Goal: Task Accomplishment & Management: Use online tool/utility

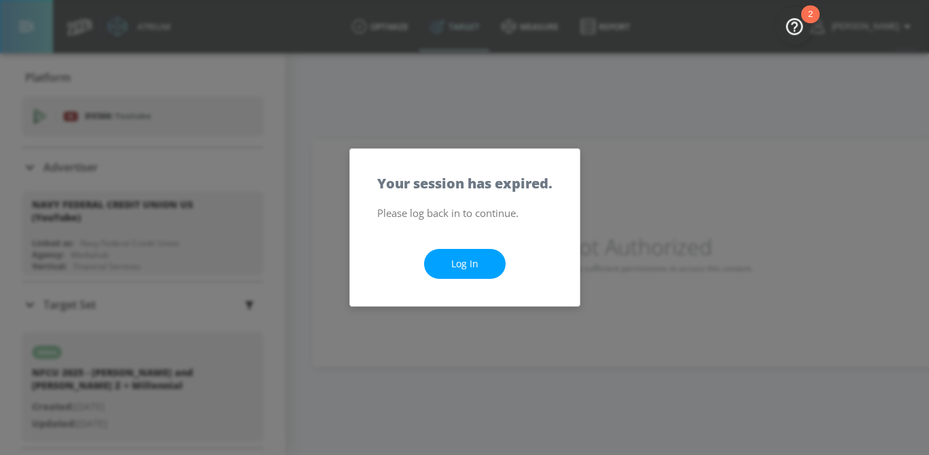
scroll to position [61, 0]
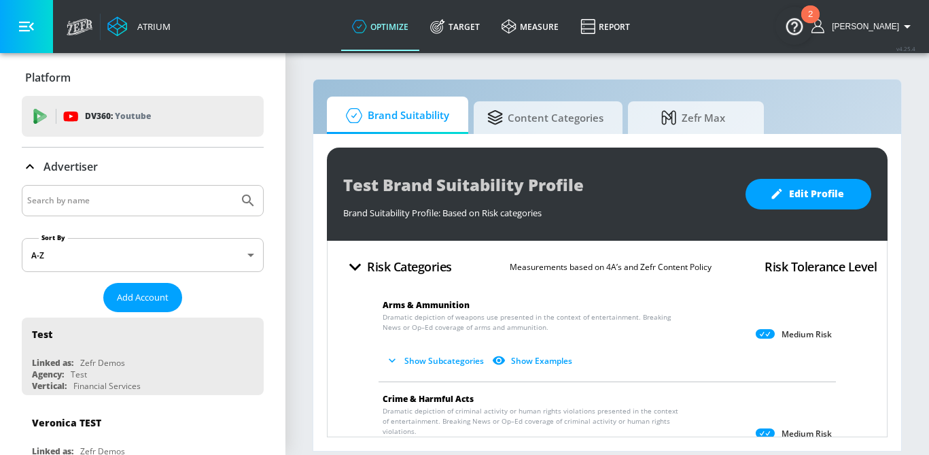
click at [135, 209] on div at bounding box center [143, 200] width 242 height 31
click at [124, 203] on input "Search by name" at bounding box center [130, 201] width 206 height 18
type input "navy federal credi"
click at [233, 186] on button "Submit Search" at bounding box center [248, 201] width 30 height 30
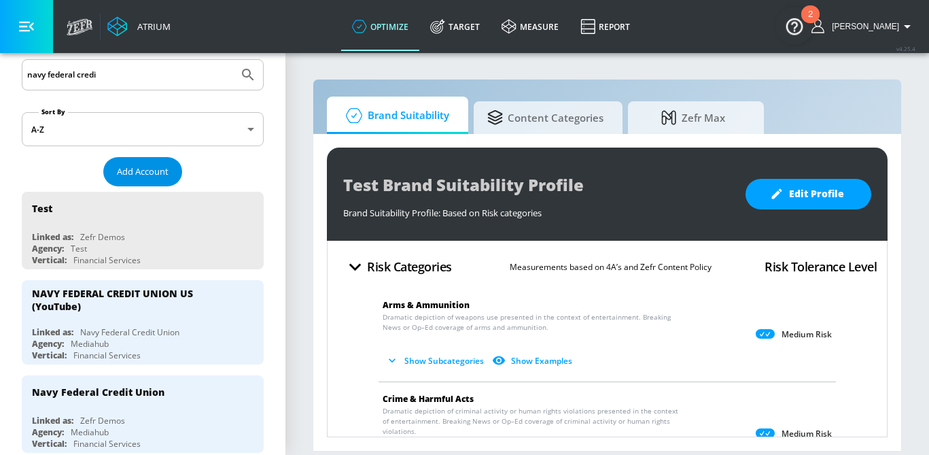
scroll to position [126, 0]
click at [175, 317] on div "NAVY FEDERAL CREDIT UNION US (YouTube)" at bounding box center [146, 298] width 228 height 39
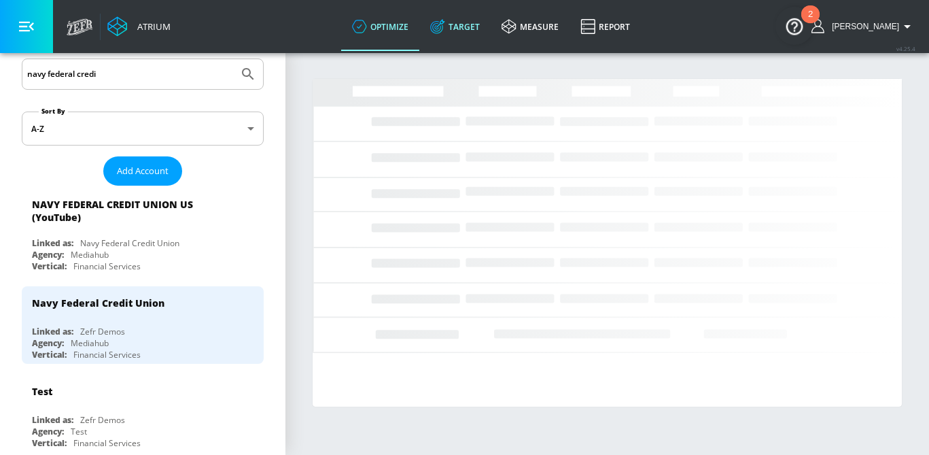
click at [487, 31] on link "Target" at bounding box center [455, 26] width 71 height 49
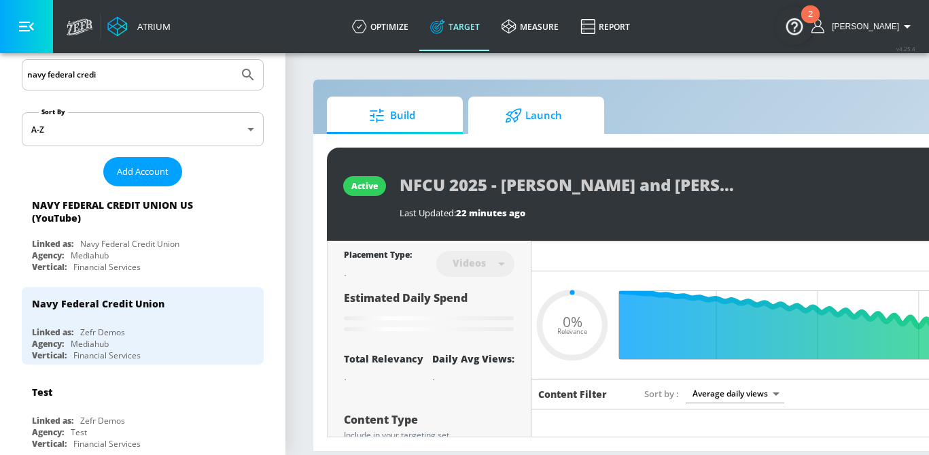
type input "0.05"
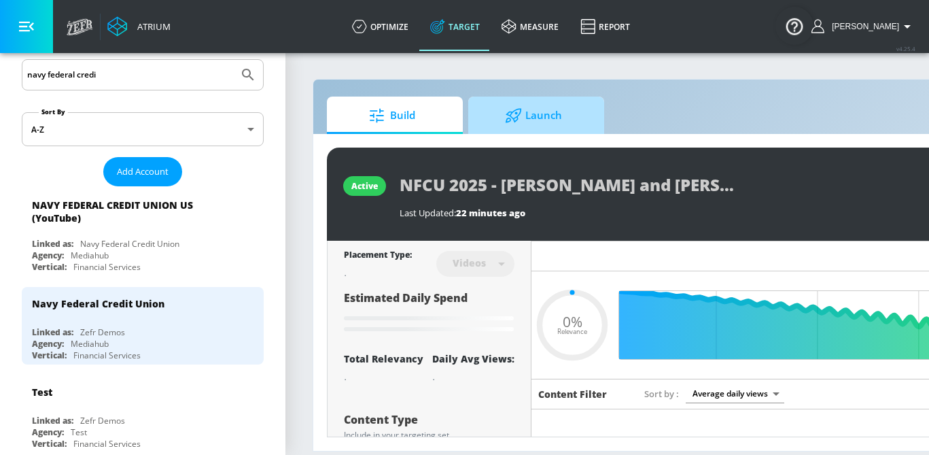
click at [547, 116] on span "Launch" at bounding box center [533, 115] width 103 height 33
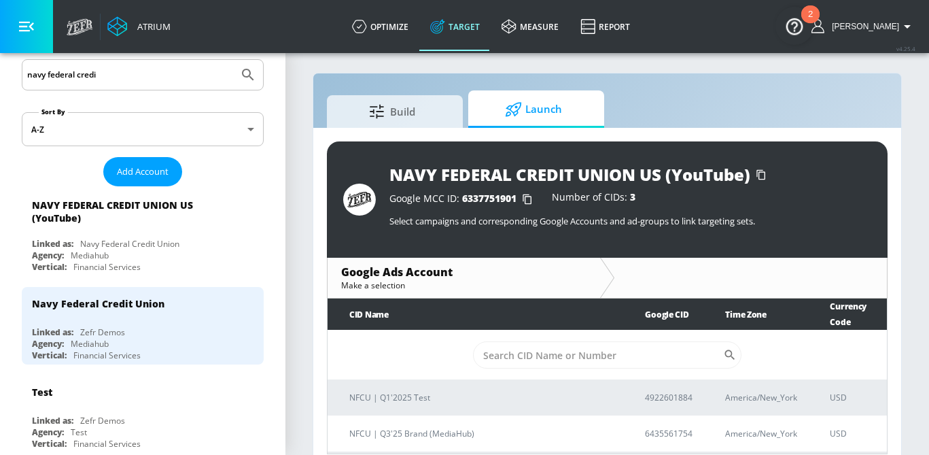
scroll to position [48, 0]
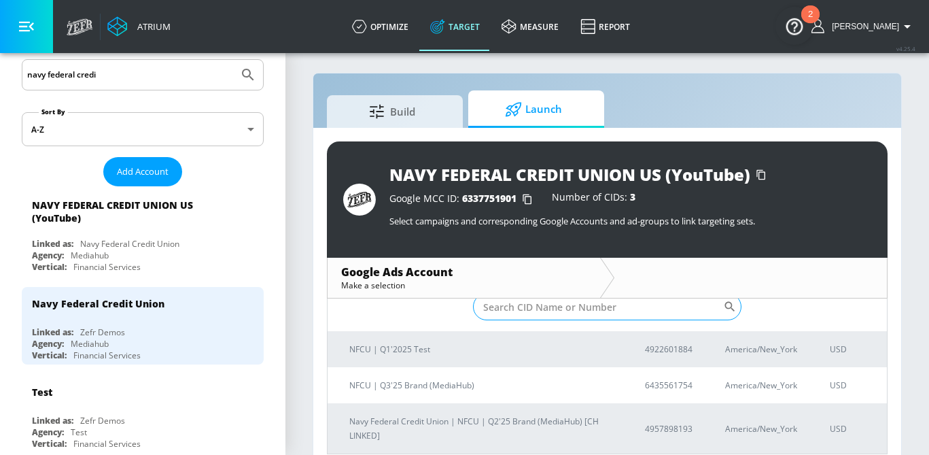
click at [551, 313] on input "Sort By" at bounding box center [598, 306] width 251 height 27
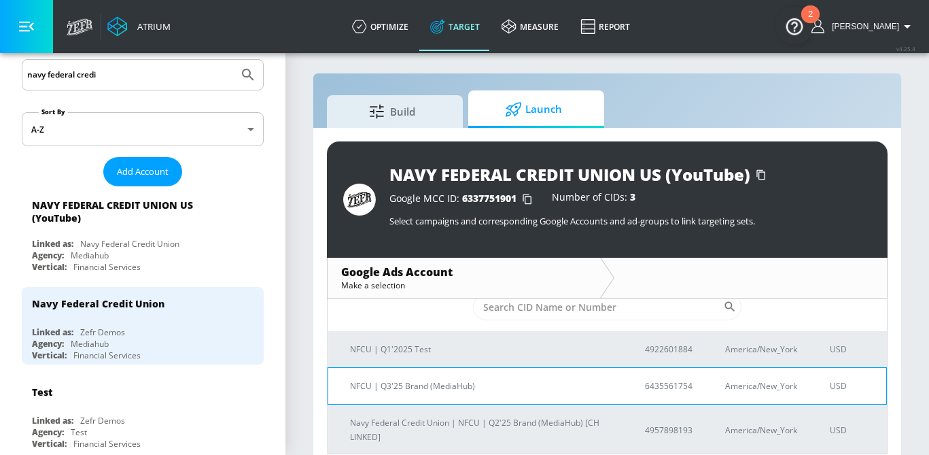
scroll to position [50, 0]
click at [418, 388] on p "NFCU | Q3'25 Brand (MediaHub)" at bounding box center [481, 384] width 262 height 14
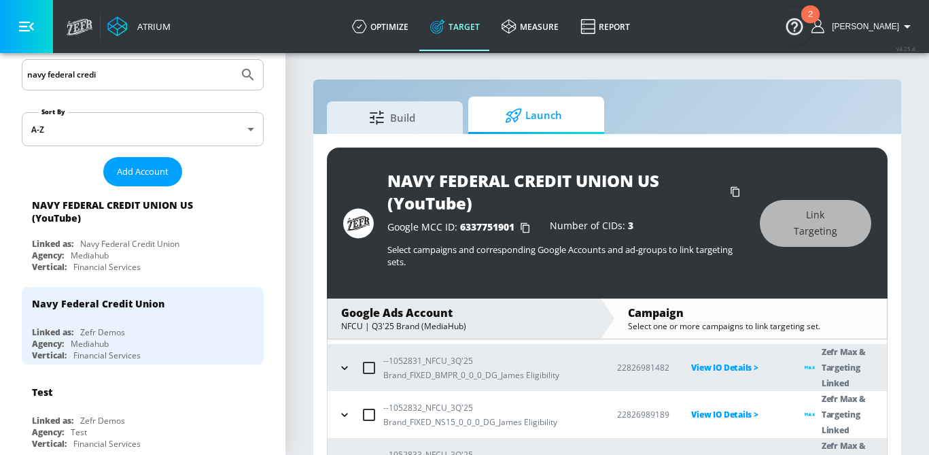
scroll to position [54, 0]
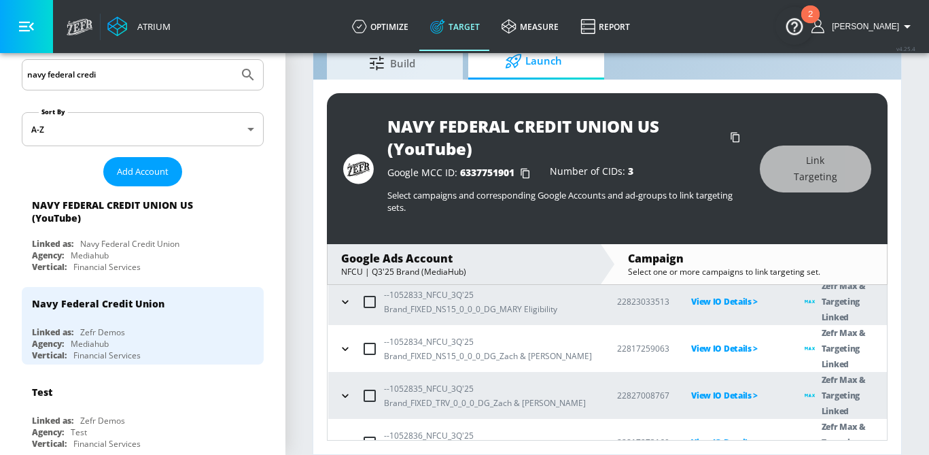
checkbox input "true"
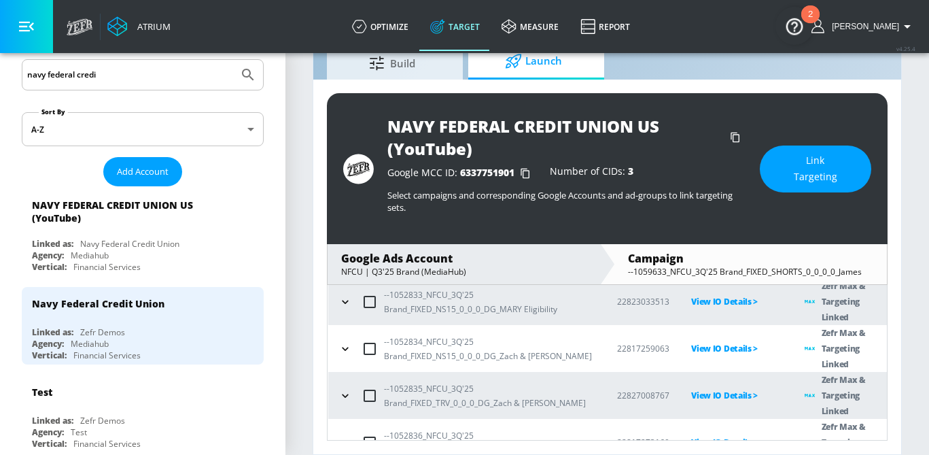
click at [846, 165] on button "Link Targeting" at bounding box center [816, 169] width 112 height 47
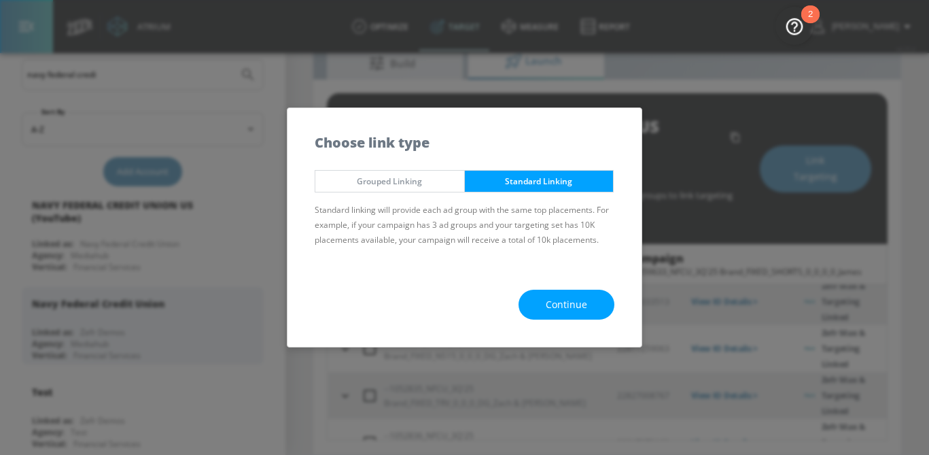
click at [579, 302] on span "Continue" at bounding box center [566, 304] width 41 height 17
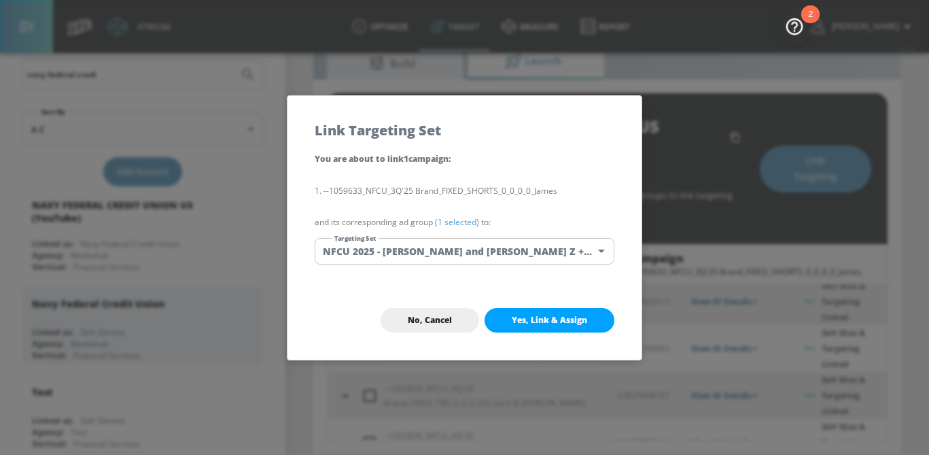
click at [521, 254] on body "Atrium optimize Target measure Report optimize Target measure Report v 4.25.4 […" at bounding box center [464, 200] width 929 height 509
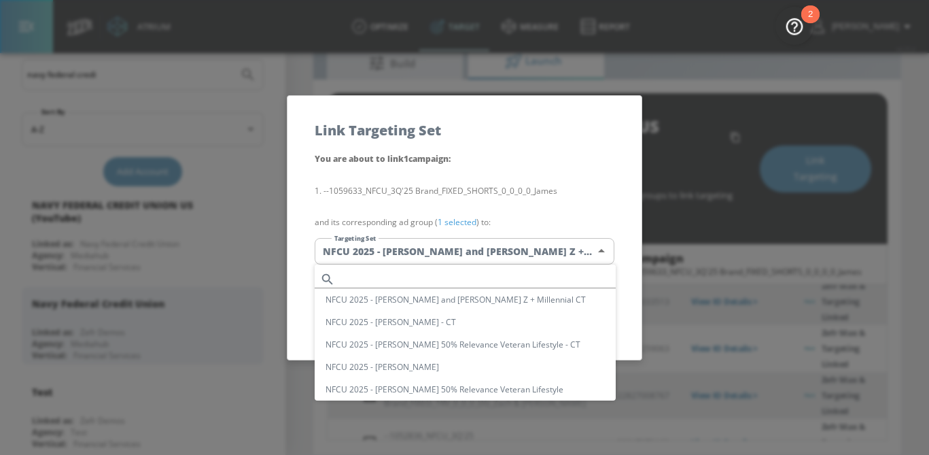
scroll to position [95, 0]
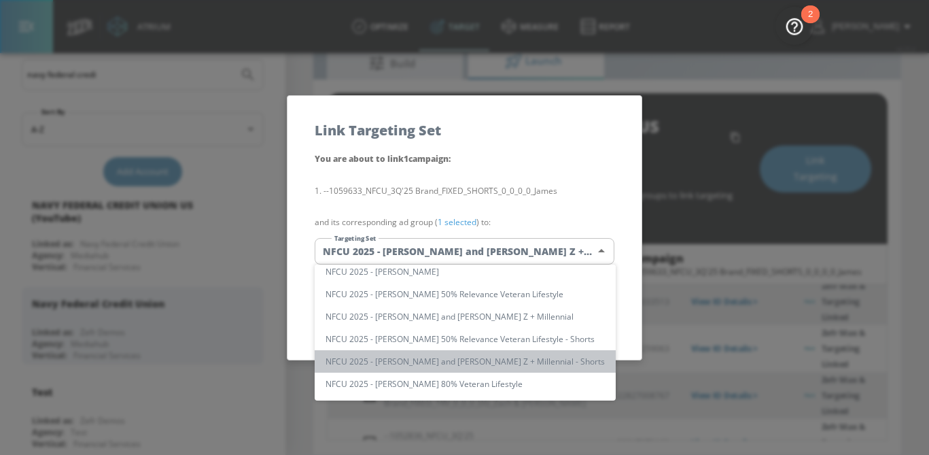
click at [517, 367] on li "NFCU 2025 - [PERSON_NAME] and [PERSON_NAME] Z + Millennial - Shorts" at bounding box center [465, 361] width 301 height 22
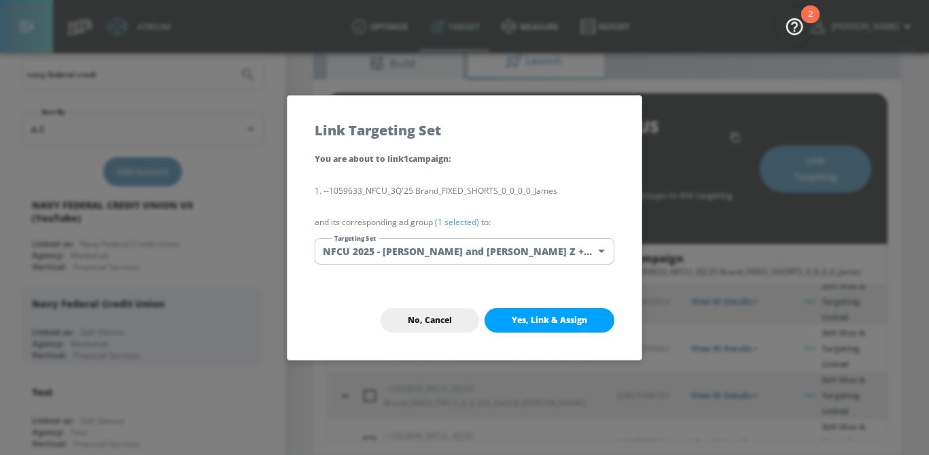
click at [464, 221] on link "1 selected" at bounding box center [457, 222] width 39 height 12
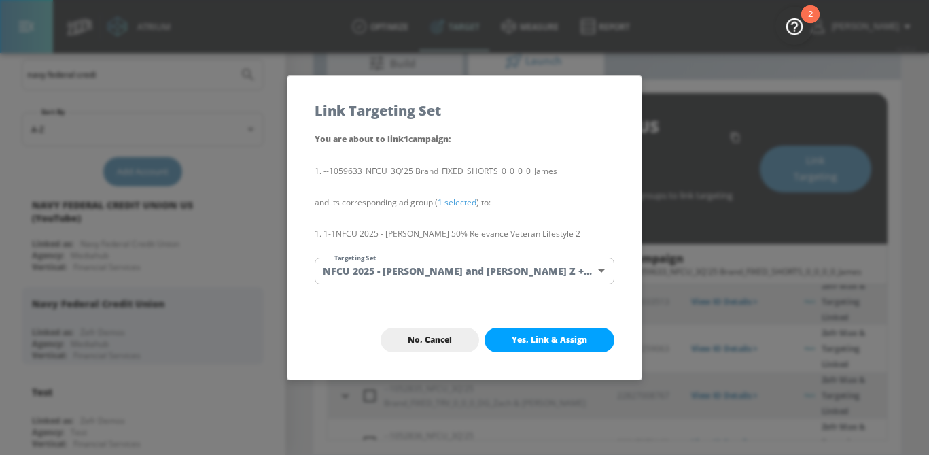
click at [516, 279] on body "Atrium optimize Target measure Report optimize Target measure Report v 4.25.4 […" at bounding box center [464, 200] width 929 height 509
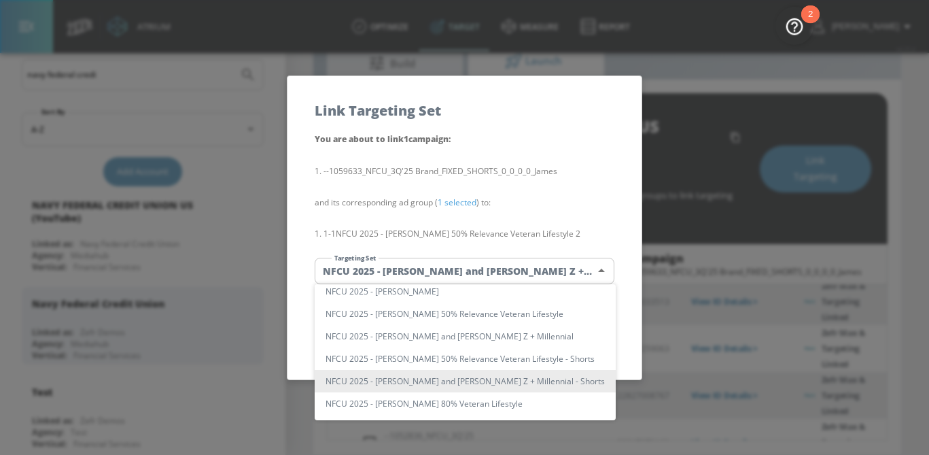
click at [506, 362] on li "NFCU 2025 - [PERSON_NAME] 50% Relevance Veteran Lifestyle - Shorts" at bounding box center [465, 358] width 301 height 22
type input "329e863f-3535-4f67-95dc-0ef80e1871fd"
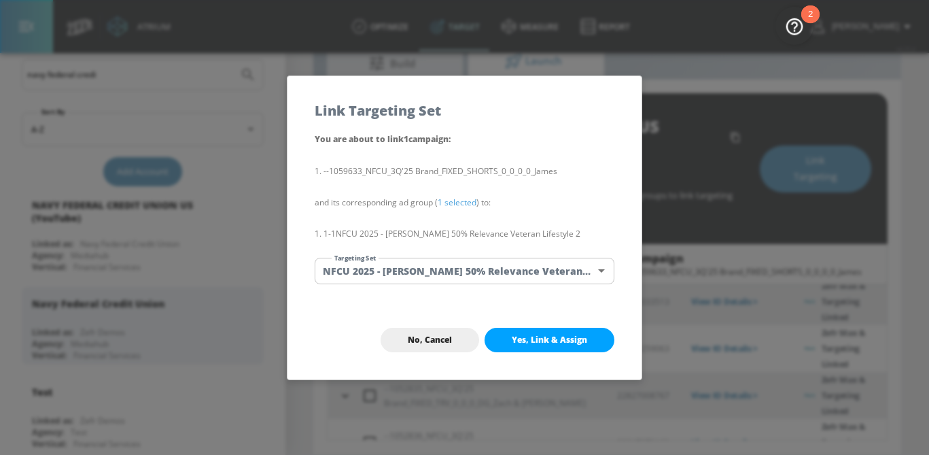
scroll to position [0, 0]
click at [515, 271] on body "Atrium optimize Target measure Report optimize Target measure Report v 4.25.4 […" at bounding box center [464, 200] width 929 height 509
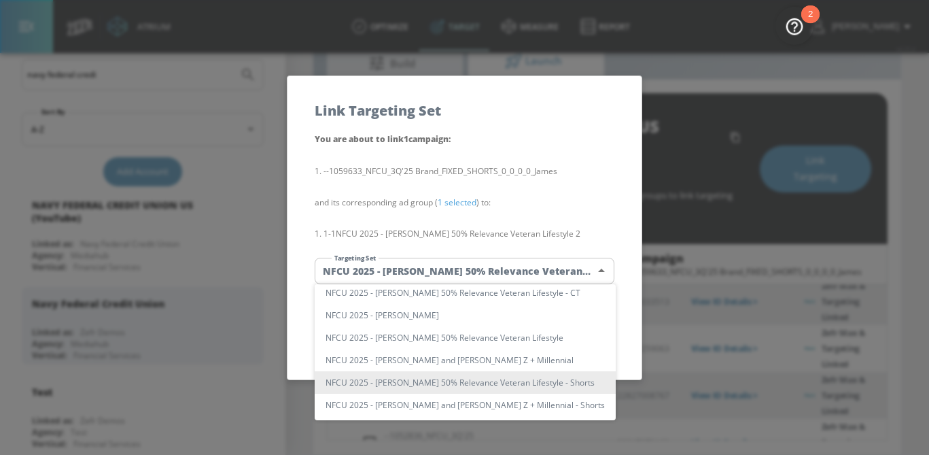
scroll to position [95, 0]
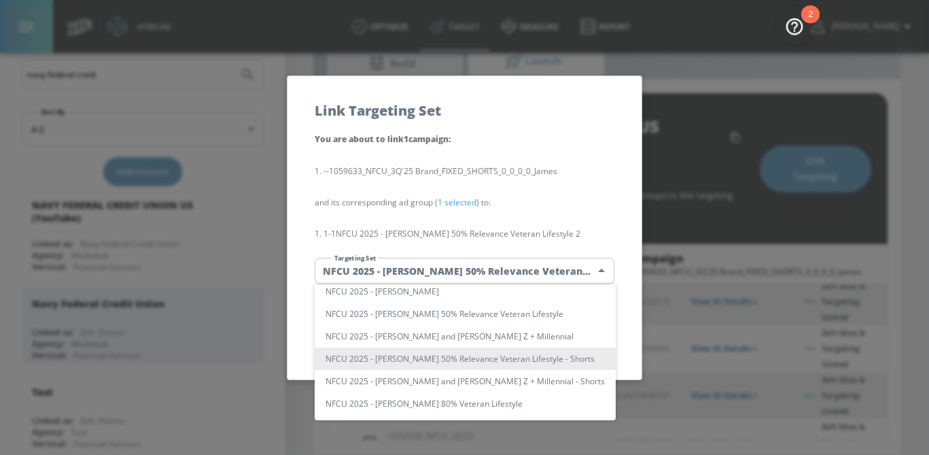
click at [507, 362] on li "NFCU 2025 - [PERSON_NAME] 50% Relevance Veteran Lifestyle - Shorts" at bounding box center [465, 358] width 301 height 22
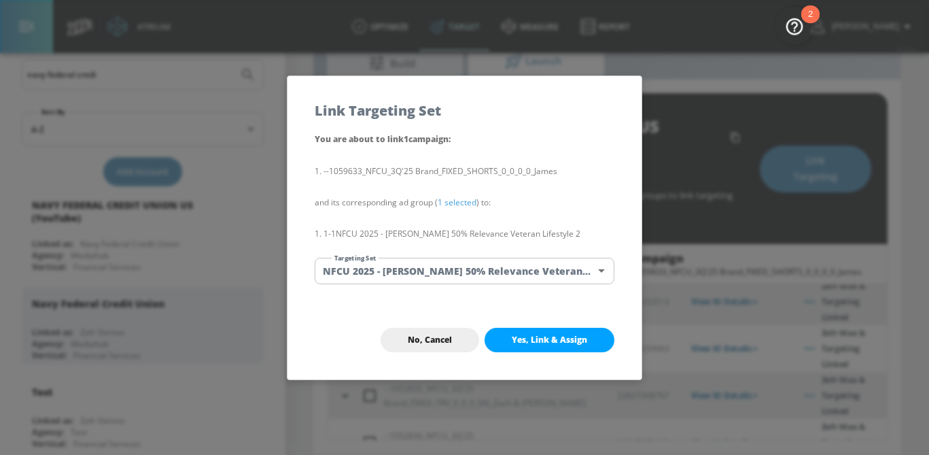
click at [549, 337] on span "Yes, Link & Assign" at bounding box center [549, 340] width 75 height 11
checkbox input "false"
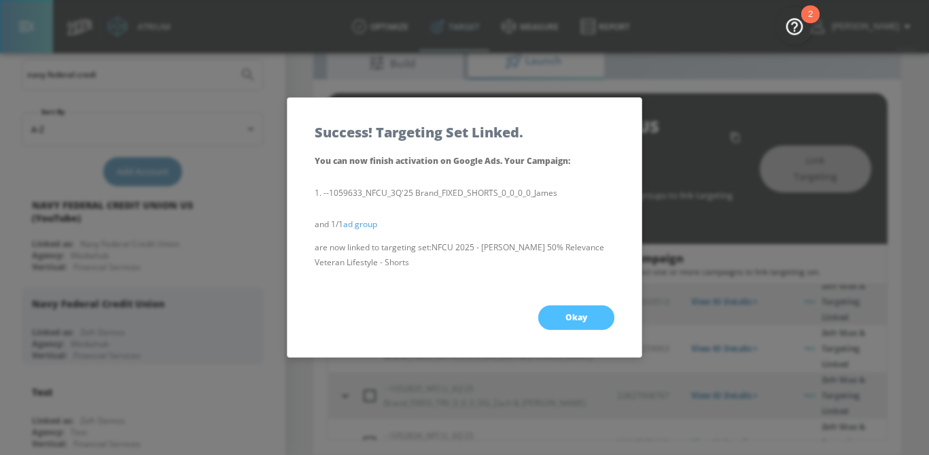
click at [575, 323] on button "Okay" at bounding box center [577, 317] width 76 height 24
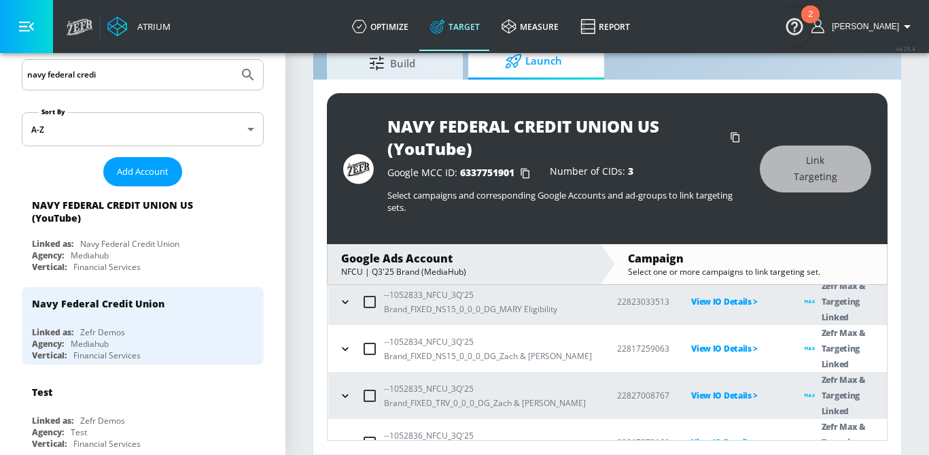
scroll to position [739, 0]
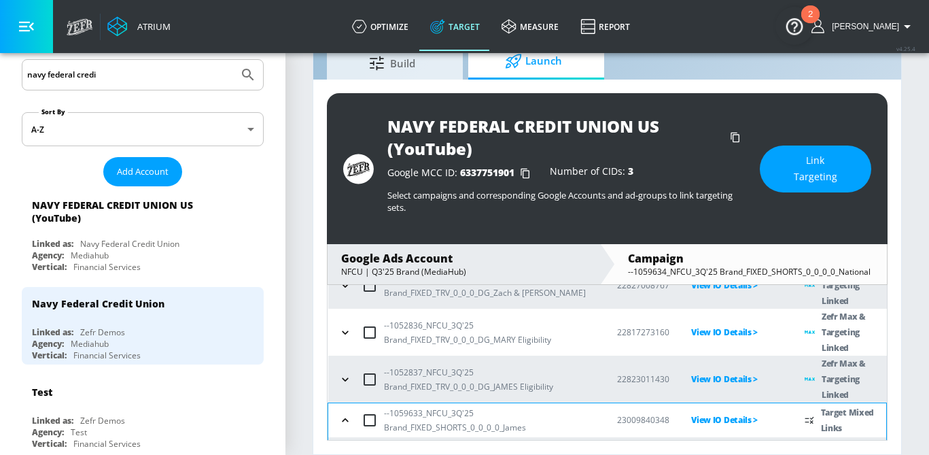
click at [800, 167] on span "Link Targeting" at bounding box center [815, 168] width 57 height 33
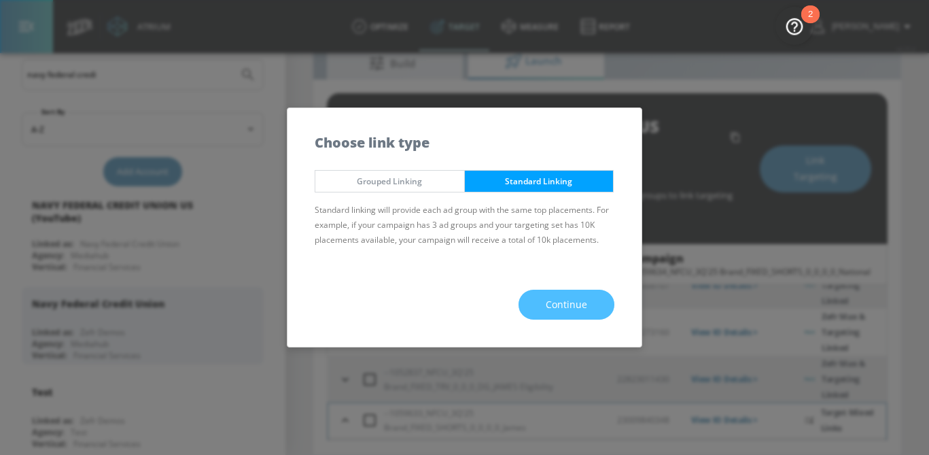
click at [585, 297] on span "Continue" at bounding box center [566, 304] width 41 height 17
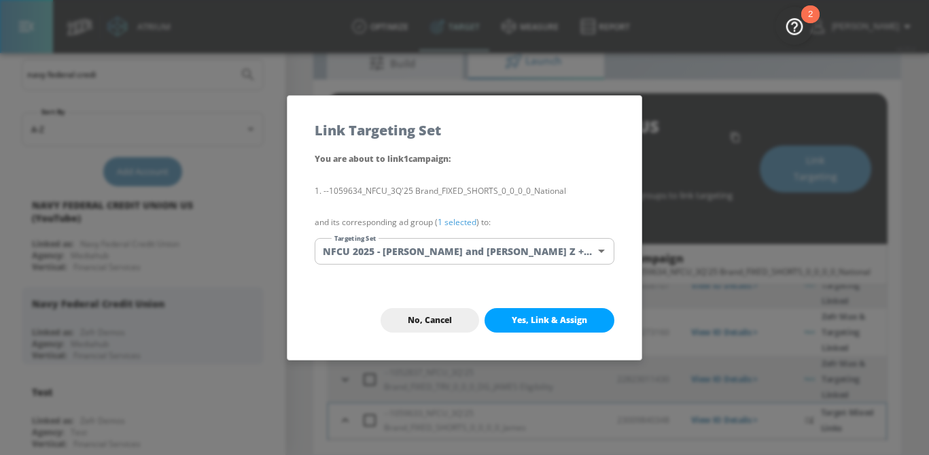
click at [543, 253] on body "Atrium optimize Target measure Report optimize Target measure Report v 4.25.4 […" at bounding box center [464, 200] width 929 height 509
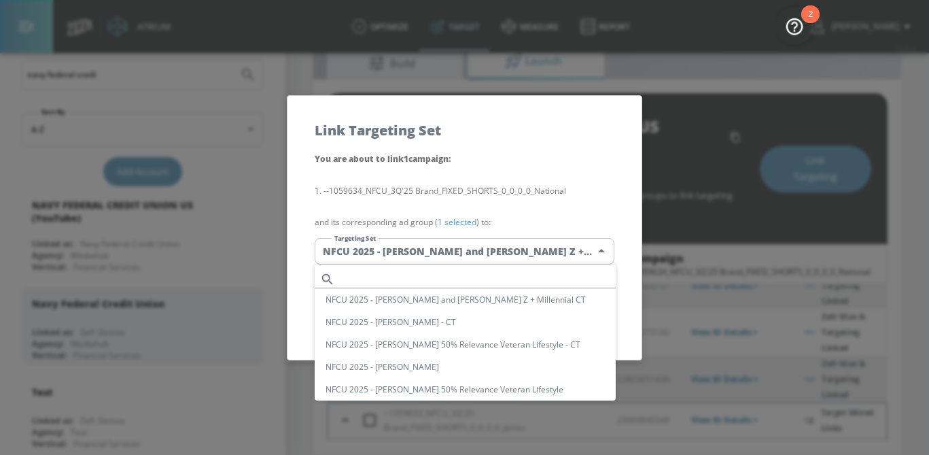
scroll to position [95, 0]
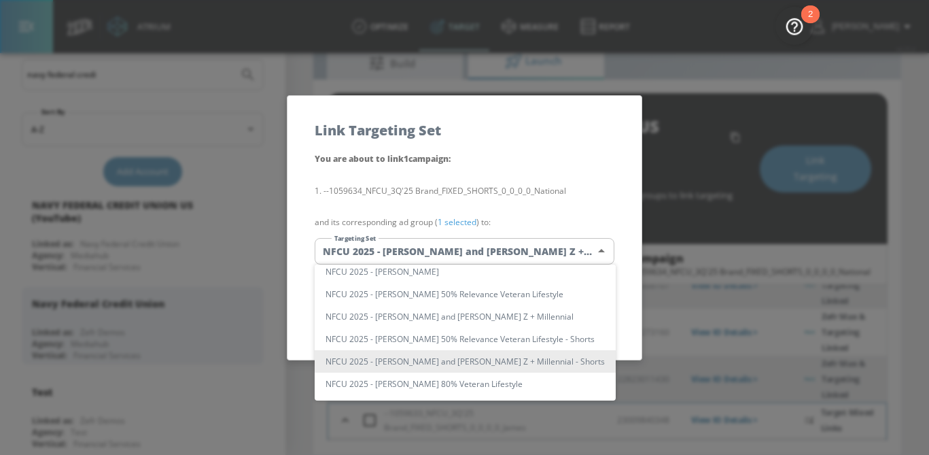
click at [550, 209] on div at bounding box center [464, 227] width 929 height 455
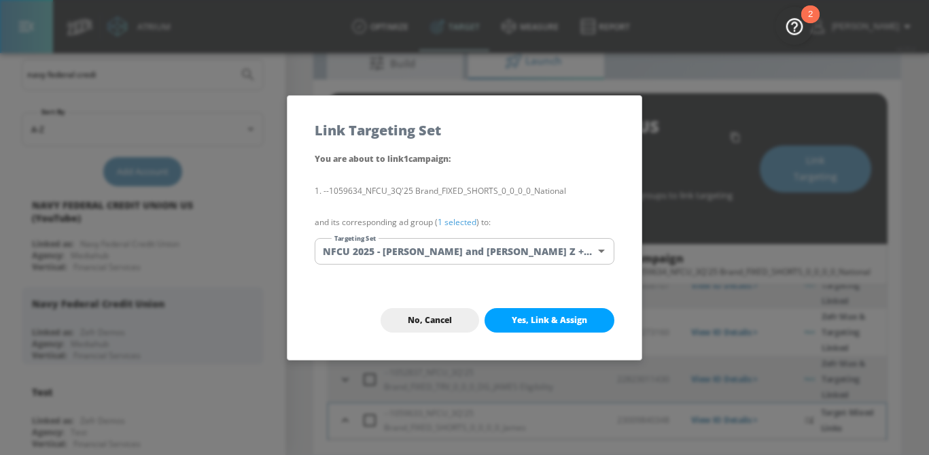
click at [466, 221] on link "1 selected" at bounding box center [457, 222] width 39 height 12
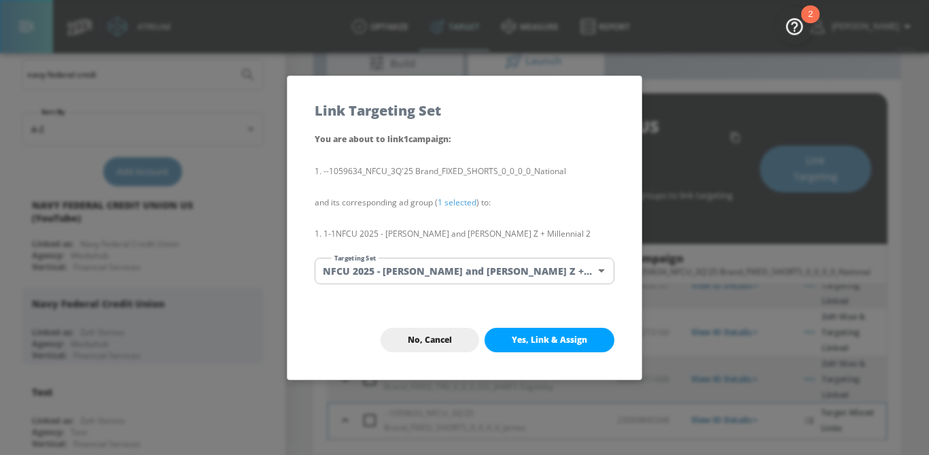
click at [581, 339] on span "Yes, Link & Assign" at bounding box center [549, 340] width 75 height 11
checkbox input "false"
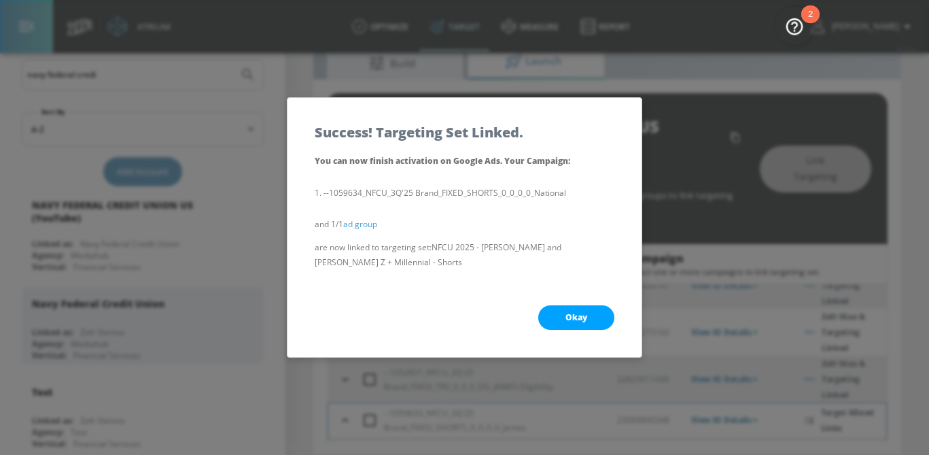
click at [582, 313] on span "Okay" at bounding box center [577, 317] width 22 height 11
